Goal: Check status

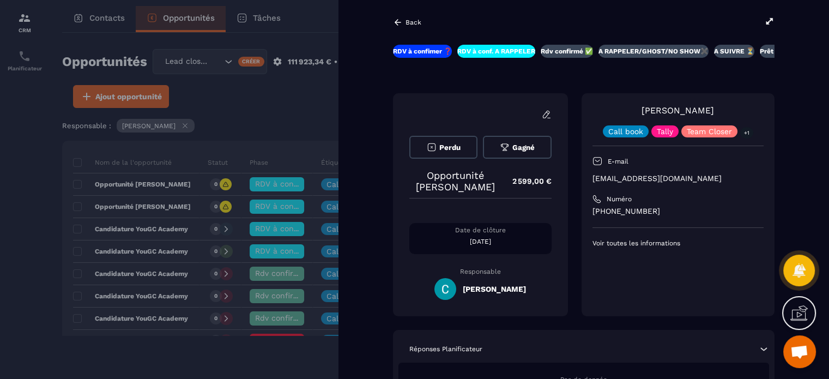
scroll to position [55, 0]
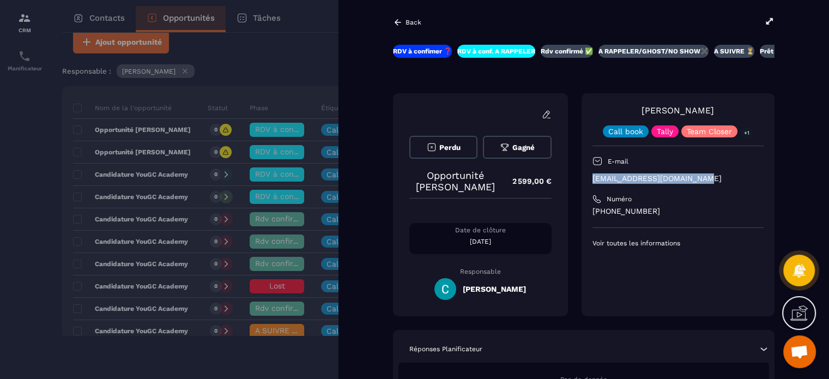
drag, startPoint x: 691, startPoint y: 178, endPoint x: 587, endPoint y: 183, distance: 104.2
click at [587, 183] on div "[PERSON_NAME] Call book Tally Team Closer +1 E-mail [EMAIL_ADDRESS][DOMAIN_NAME…" at bounding box center [678, 204] width 193 height 223
copy p "[EMAIL_ADDRESS][DOMAIN_NAME]"
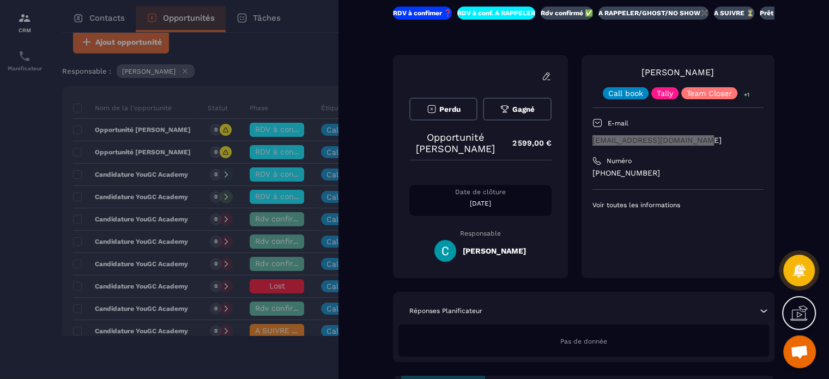
scroll to position [0, 0]
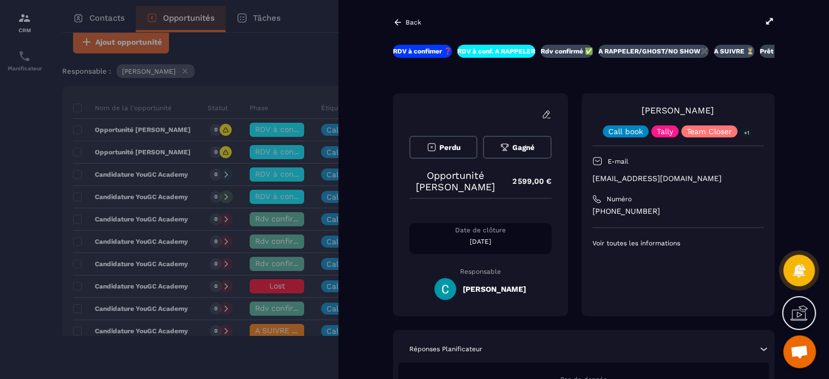
click at [303, 47] on div at bounding box center [414, 189] width 829 height 379
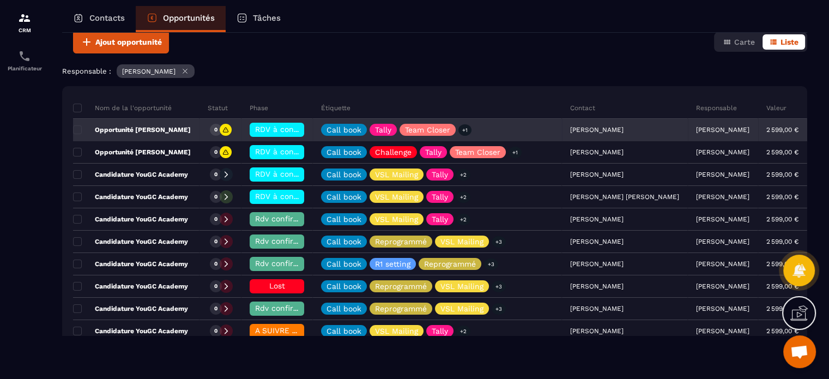
click at [277, 128] on span "RDV à conf. A RAPPELER" at bounding box center [301, 129] width 92 height 9
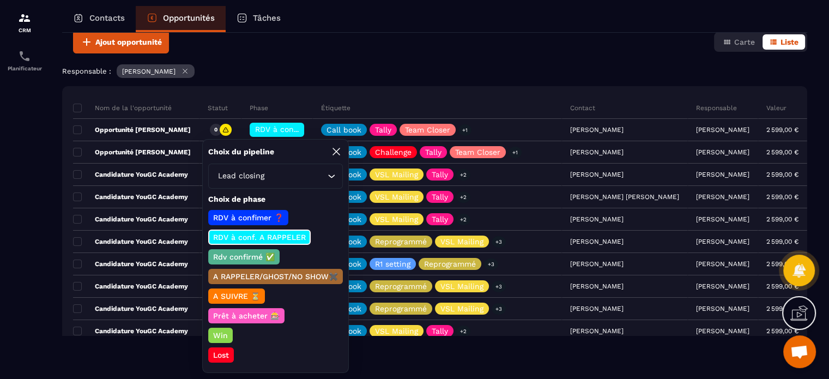
click at [253, 251] on p "Rdv confirmé ✅" at bounding box center [243, 256] width 65 height 11
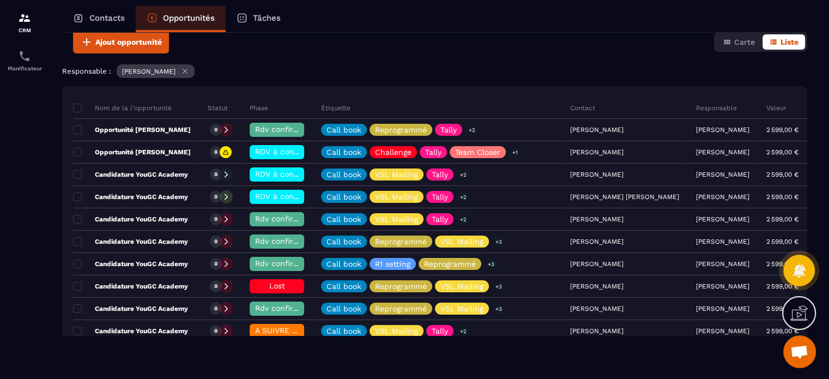
click at [334, 77] on div "Responsable : [PERSON_NAME]" at bounding box center [434, 72] width 745 height 16
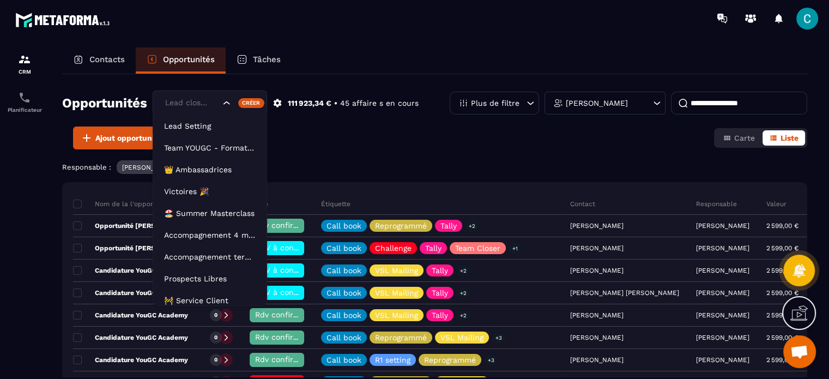
click at [228, 104] on icon "Search for option" at bounding box center [226, 102] width 7 height 3
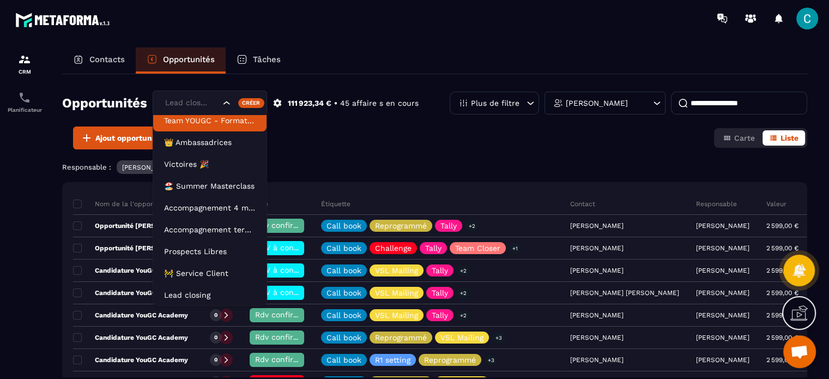
scroll to position [22, 0]
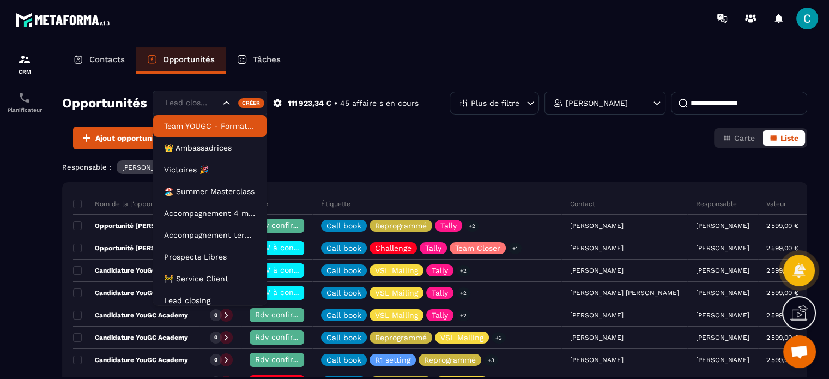
click at [358, 136] on div "Ajout opportunité Carte Liste" at bounding box center [434, 137] width 745 height 23
